Goal: Information Seeking & Learning: Check status

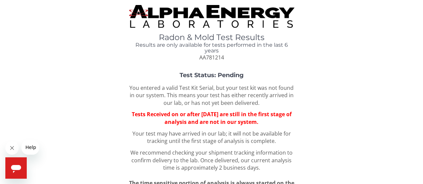
scroll to position [80, 0]
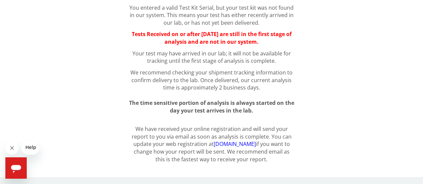
click at [223, 81] on span "Once delivered, our current analysis time is approximately 2 business days." at bounding box center [227, 84] width 129 height 15
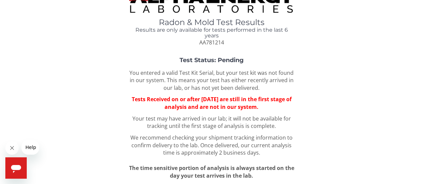
scroll to position [17, 0]
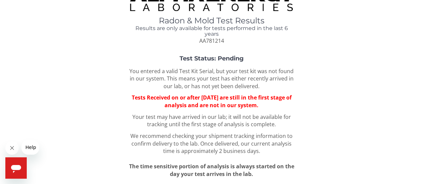
click at [179, 183] on div "Radon & Mold Test Results Results are only available for tests performed in the…" at bounding box center [211, 109] width 413 height 242
